Goal: Task Accomplishment & Management: Complete application form

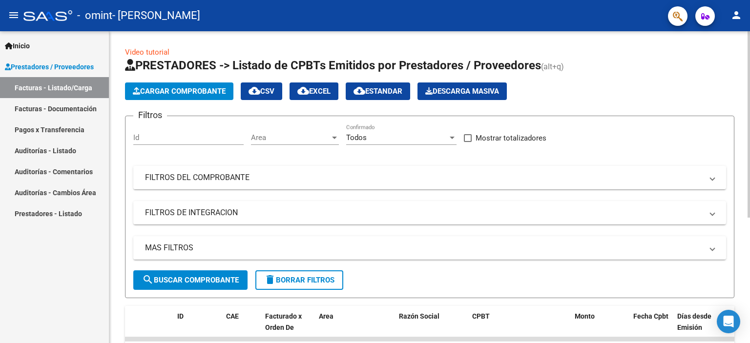
click at [191, 89] on span "Cargar Comprobante" at bounding box center [179, 91] width 93 height 9
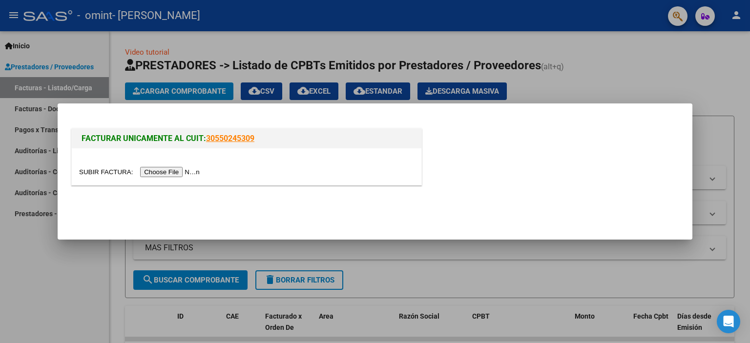
click at [183, 175] on input "file" at bounding box center [141, 172] width 124 height 10
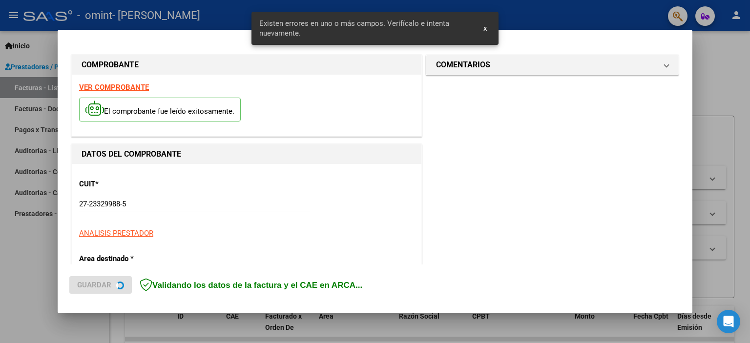
scroll to position [227, 0]
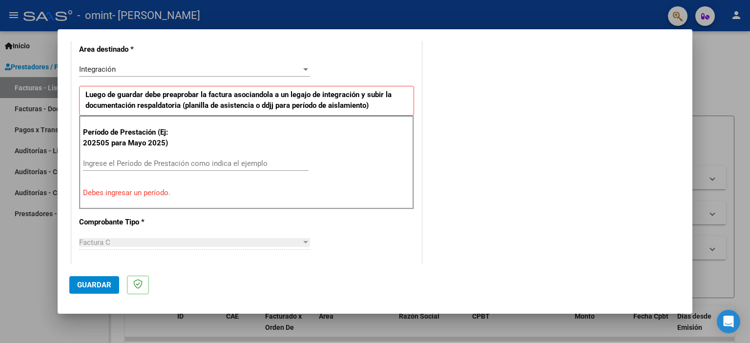
click at [198, 157] on div "Ingrese el Período de Prestación como indica el ejemplo" at bounding box center [196, 163] width 226 height 15
click at [184, 201] on div "Período de Prestación (Ej: 202505 para [DATE]) 082025 Ingrese el Período de Pre…" at bounding box center [246, 163] width 335 height 94
click at [94, 284] on span "Guardar" at bounding box center [94, 285] width 34 height 9
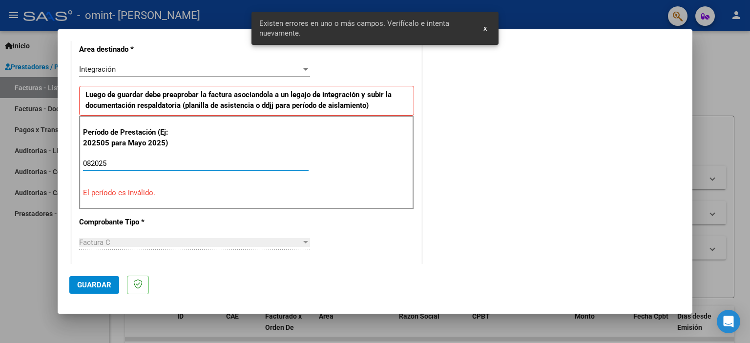
click at [119, 160] on input "082025" at bounding box center [196, 163] width 226 height 9
drag, startPoint x: 119, startPoint y: 160, endPoint x: 45, endPoint y: 161, distance: 73.7
click at [45, 161] on div "COMPROBANTE VER COMPROBANTE El comprobante fue leído exitosamente. DATOS DEL CO…" at bounding box center [375, 171] width 750 height 343
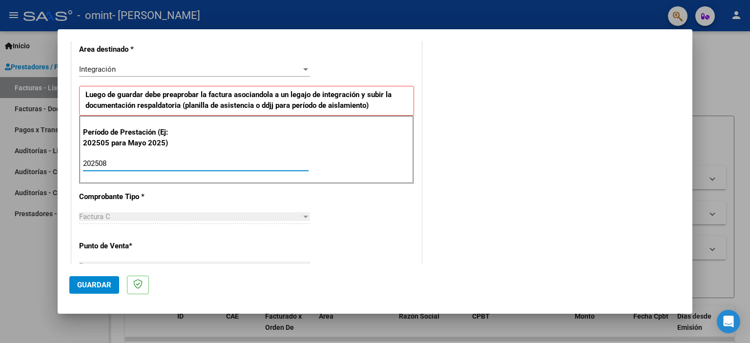
type input "202508"
click at [91, 287] on span "Guardar" at bounding box center [94, 285] width 34 height 9
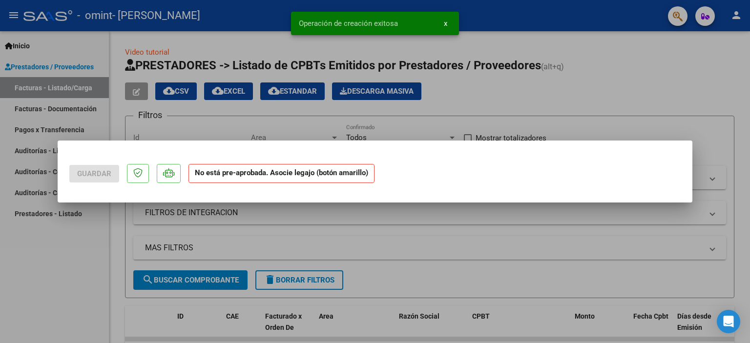
scroll to position [0, 0]
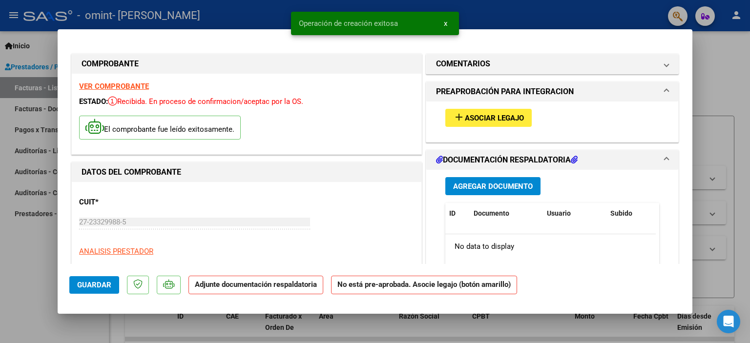
click at [487, 182] on span "Agregar Documento" at bounding box center [493, 186] width 80 height 9
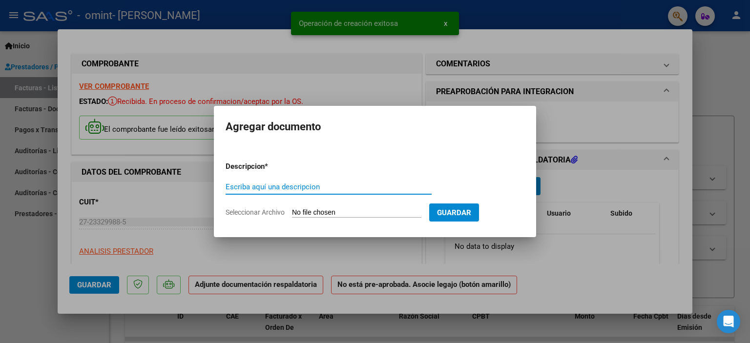
click at [322, 206] on form "Descripcion * Escriba aquí una descripcion Seleccionar Archivo Guardar" at bounding box center [375, 189] width 299 height 71
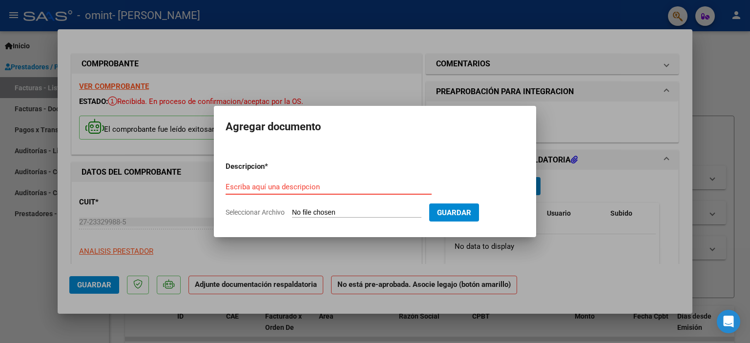
click at [310, 183] on input "Escriba aquí una descripcion" at bounding box center [329, 187] width 206 height 9
type input "o"
type input "planilla asistencia"
click at [315, 208] on input "Seleccionar Archivo" at bounding box center [356, 212] width 129 height 9
type input "C:\fakepath\Asistencia a tratamiento individual OMINT Vera(1)(1)(2).pdf"
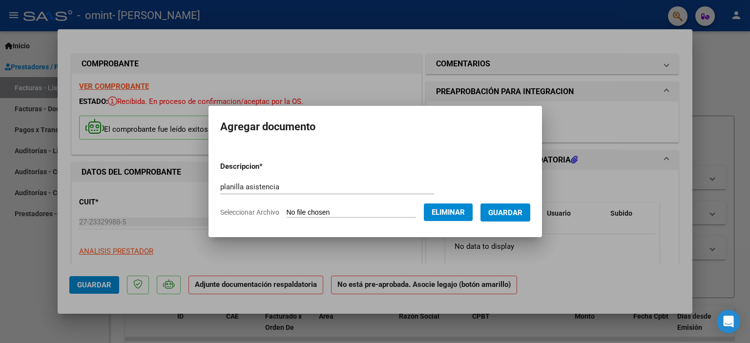
click at [252, 211] on span "Seleccionar Archivo" at bounding box center [249, 212] width 59 height 8
click at [272, 210] on app-file-uploader "Seleccionar Archivo Eliminar" at bounding box center [350, 212] width 260 height 9
click at [282, 209] on app-file-uploader "Seleccionar Archivo Eliminar" at bounding box center [350, 212] width 260 height 9
click at [453, 214] on span "Eliminar" at bounding box center [448, 212] width 33 height 9
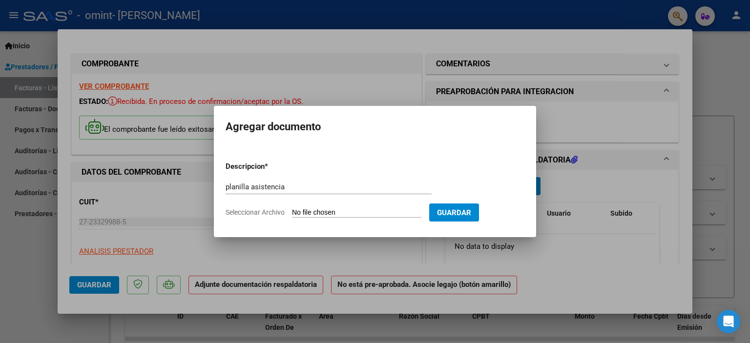
click at [265, 213] on span "Seleccionar Archivo" at bounding box center [255, 212] width 59 height 8
click at [292, 213] on input "Seleccionar Archivo" at bounding box center [356, 212] width 129 height 9
type input "C:\fakepath\Asistencia a tratamiento individual OMINT [PERSON_NAME].pdf"
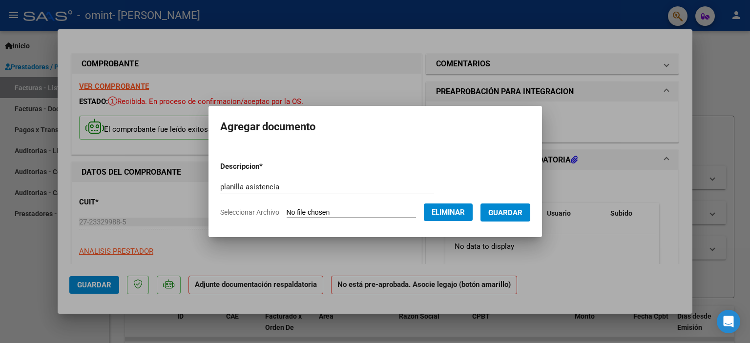
drag, startPoint x: 527, startPoint y: 215, endPoint x: 539, endPoint y: 234, distance: 22.4
click at [522, 217] on span "Guardar" at bounding box center [505, 212] width 34 height 9
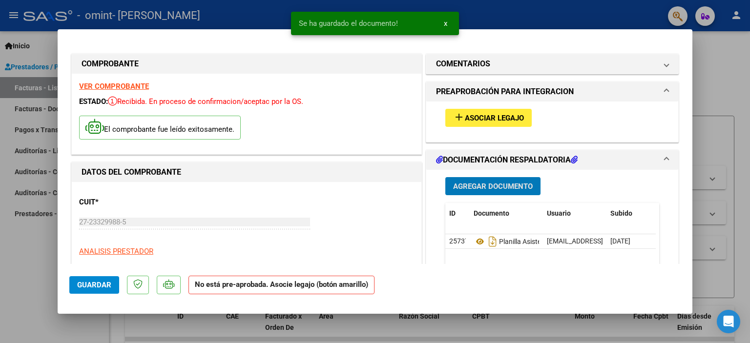
click at [484, 115] on span "Asociar Legajo" at bounding box center [494, 118] width 59 height 9
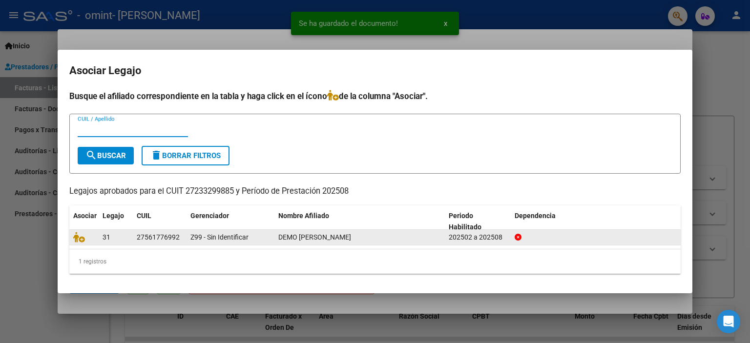
click at [147, 243] on div "27561776992" at bounding box center [158, 237] width 43 height 11
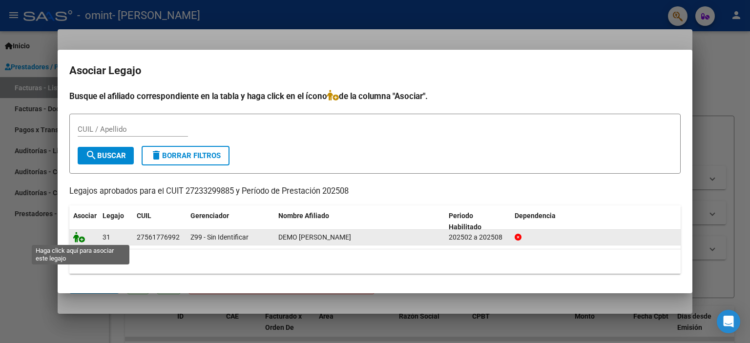
click at [77, 239] on icon at bounding box center [79, 237] width 12 height 11
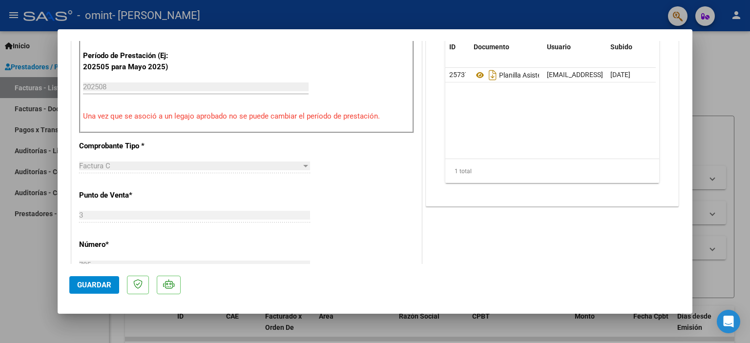
scroll to position [537, 0]
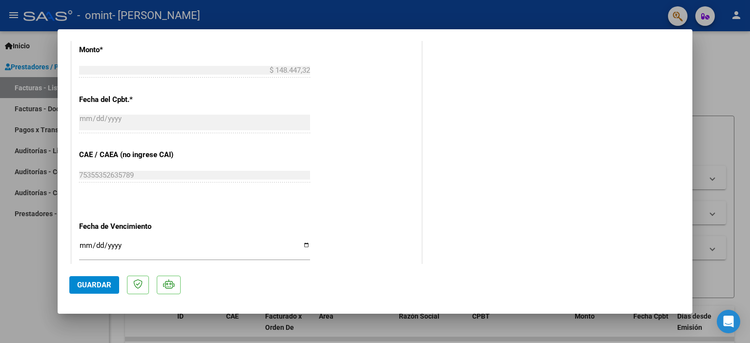
click at [80, 283] on span "Guardar" at bounding box center [94, 285] width 34 height 9
click at [734, 55] on div at bounding box center [375, 171] width 750 height 343
type input "$ 0,00"
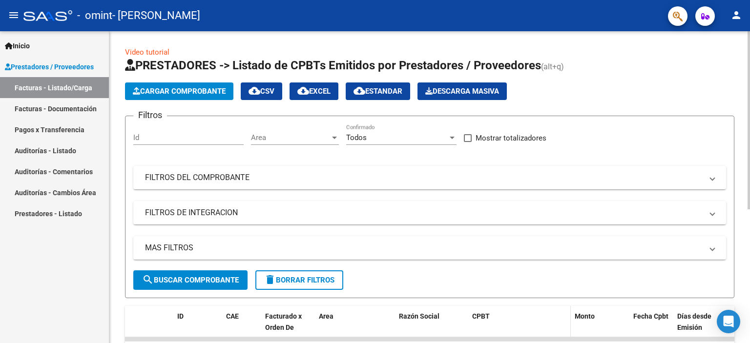
scroll to position [195, 0]
